Goal: Task Accomplishment & Management: Use online tool/utility

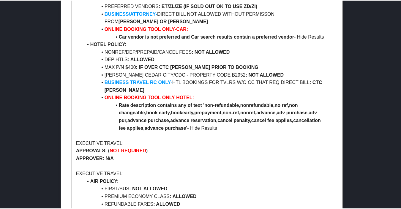
scroll to position [327, 0]
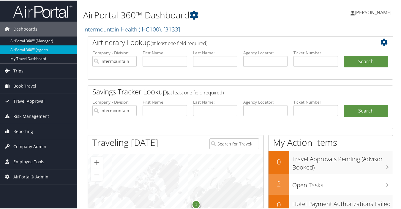
click at [24, 71] on link "Trips" at bounding box center [38, 70] width 77 height 15
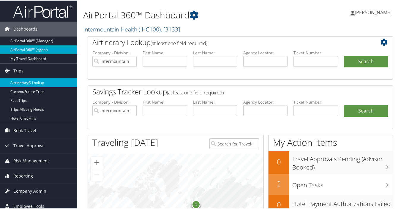
click at [24, 83] on link "Airtinerary® Lookup" at bounding box center [38, 82] width 77 height 9
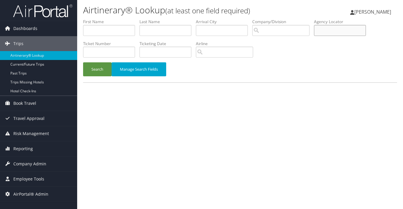
click at [338, 31] on input "text" at bounding box center [340, 30] width 52 height 11
paste input "D82HM8"
type input "D82HM8"
click at [96, 70] on button "Search" at bounding box center [97, 69] width 28 height 14
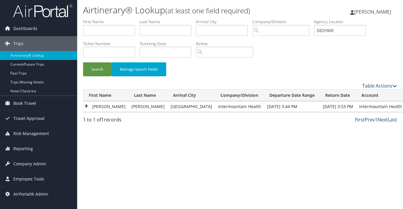
click at [93, 106] on td "LISA" at bounding box center [105, 106] width 45 height 11
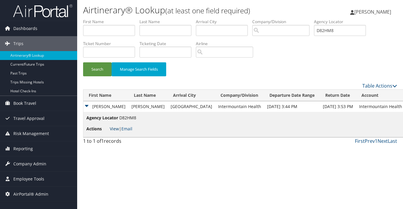
click at [116, 129] on link "View" at bounding box center [114, 129] width 9 height 6
click at [105, 178] on div "Airtinerary® Lookup (at least one field required) Laura Szulinski Laura Szulins…" at bounding box center [240, 104] width 326 height 209
click at [113, 129] on link "View" at bounding box center [114, 129] width 9 height 6
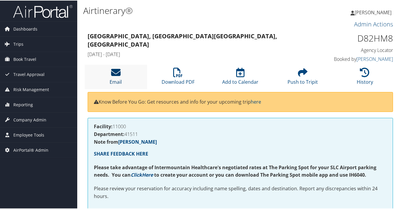
click at [114, 74] on icon at bounding box center [115, 71] width 9 height 9
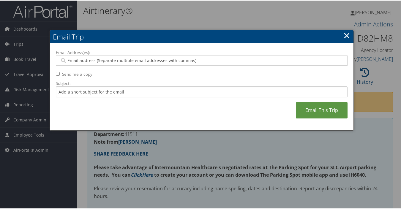
click at [98, 60] on input "Email Address(es):" at bounding box center [201, 60] width 283 height 6
click at [108, 62] on input "Email Address(es):" at bounding box center [201, 60] width 283 height 6
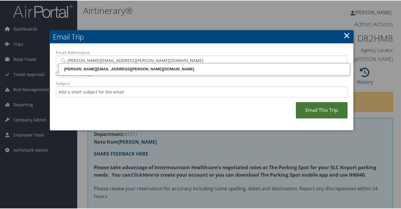
type input "laura.szulinski@cbtravel.com"
click at [313, 109] on link "Email This Trip" at bounding box center [322, 110] width 52 height 16
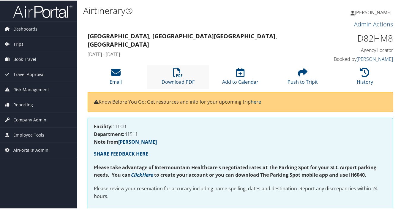
click at [178, 77] on li "Download PDF" at bounding box center [178, 76] width 62 height 24
click at [300, 73] on icon at bounding box center [302, 71] width 9 height 9
click at [85, 53] on div "[GEOGRAPHIC_DATA], [GEOGRAPHIC_DATA] [GEOGRAPHIC_DATA], [GEOGRAPHIC_DATA] [DATE…" at bounding box center [240, 47] width 314 height 34
drag, startPoint x: 79, startPoint y: 56, endPoint x: 91, endPoint y: 57, distance: 11.6
